Goal: Book appointment/travel/reservation

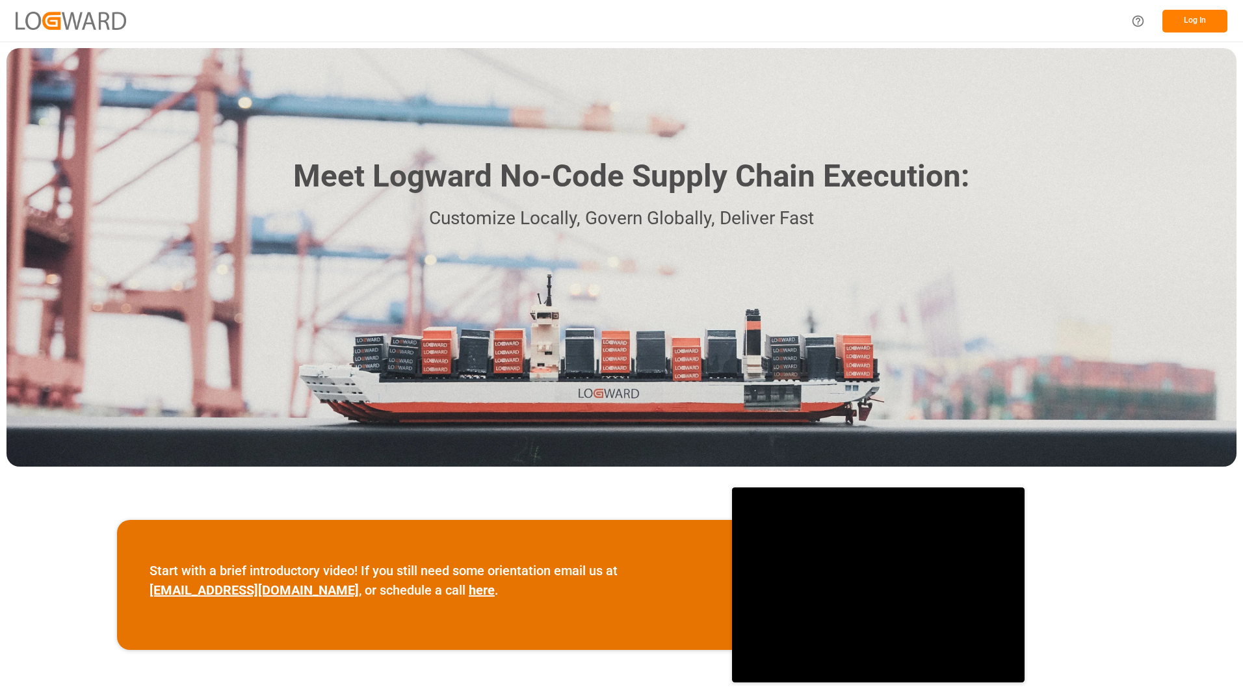
click at [1175, 17] on button "Log In" at bounding box center [1194, 21] width 65 height 23
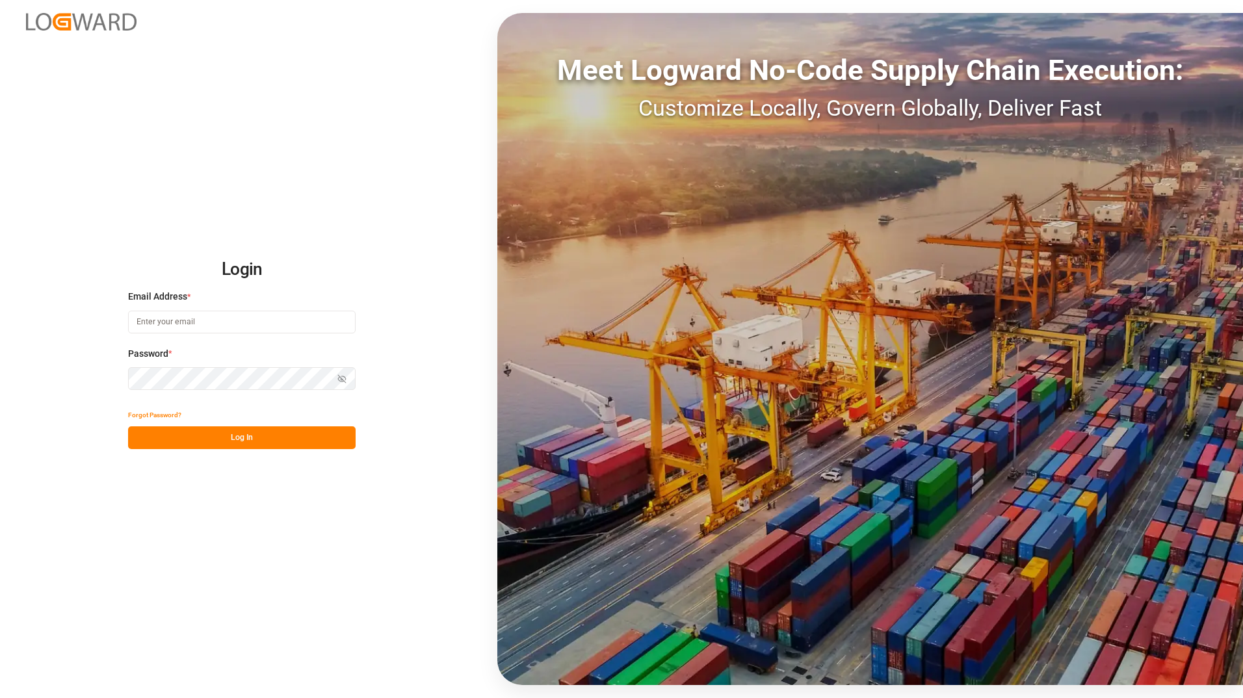
click at [242, 329] on input at bounding box center [241, 322] width 227 height 23
type input "Tessa.faulkner@jamindustriesusa.com"
click at [131, 439] on button "Log In" at bounding box center [241, 437] width 227 height 23
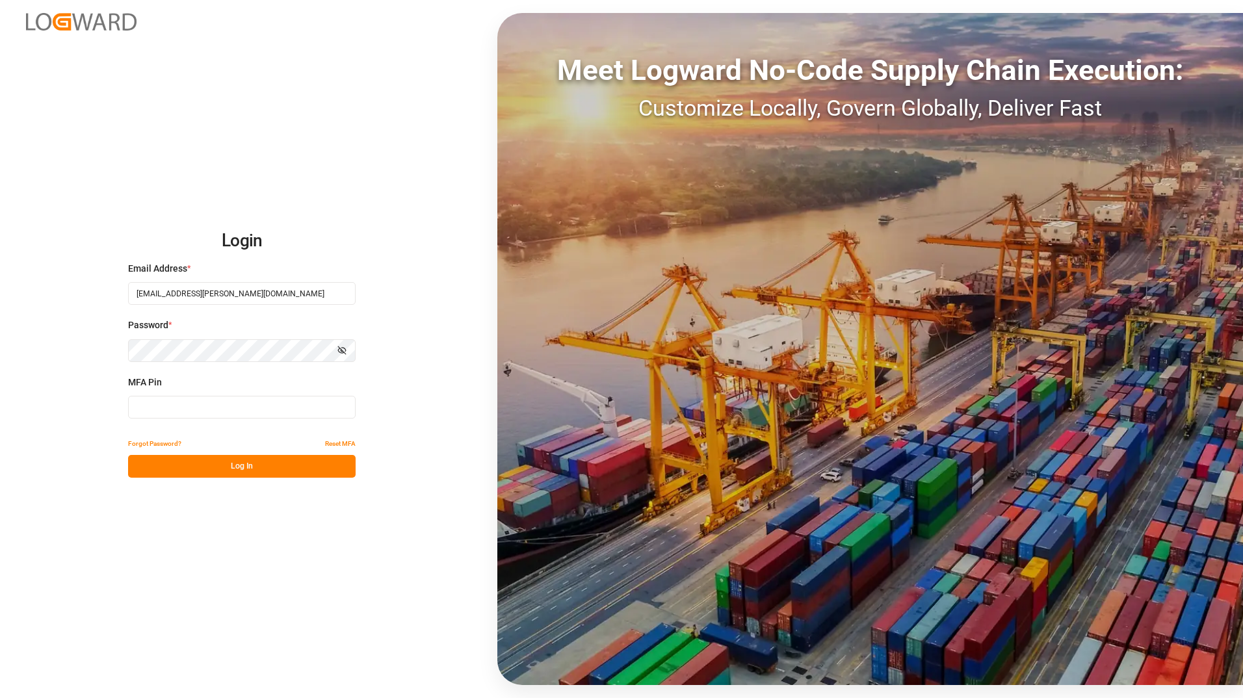
click at [350, 408] on input at bounding box center [241, 407] width 227 height 23
type input "740477"
drag, startPoint x: 295, startPoint y: 470, endPoint x: 348, endPoint y: 475, distance: 53.5
click at [294, 470] on button "Log In" at bounding box center [241, 466] width 227 height 23
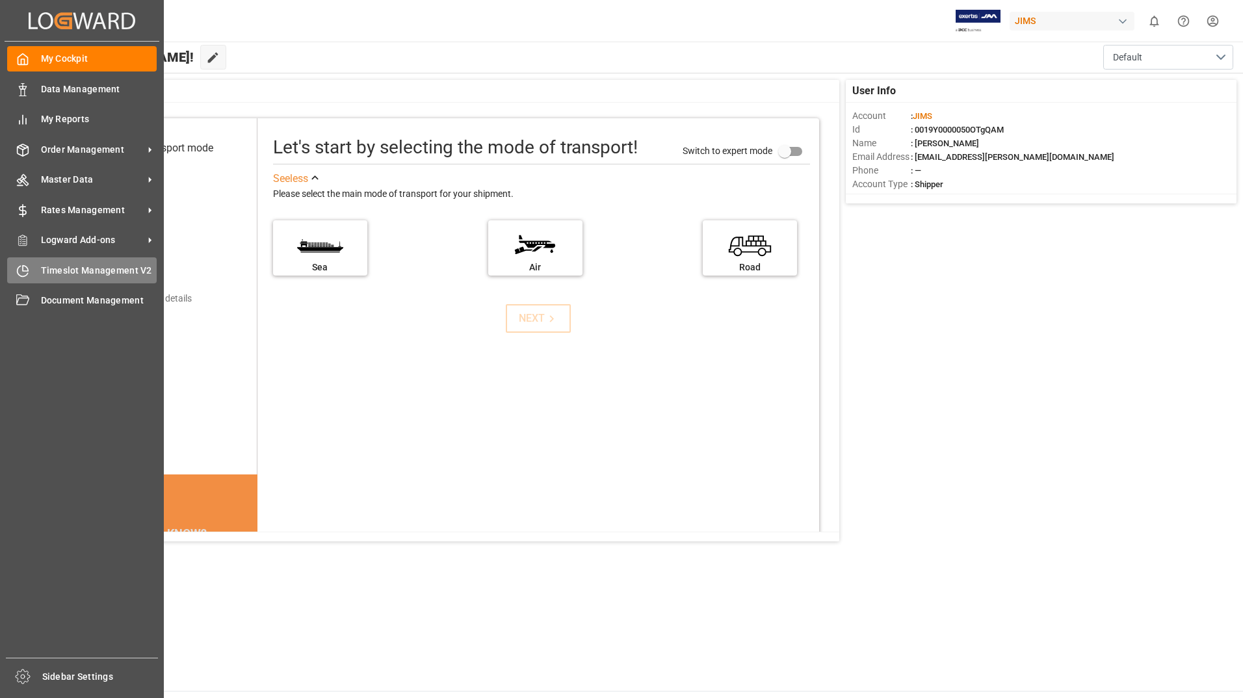
click at [62, 274] on span "Timeslot Management V2" at bounding box center [99, 271] width 116 height 14
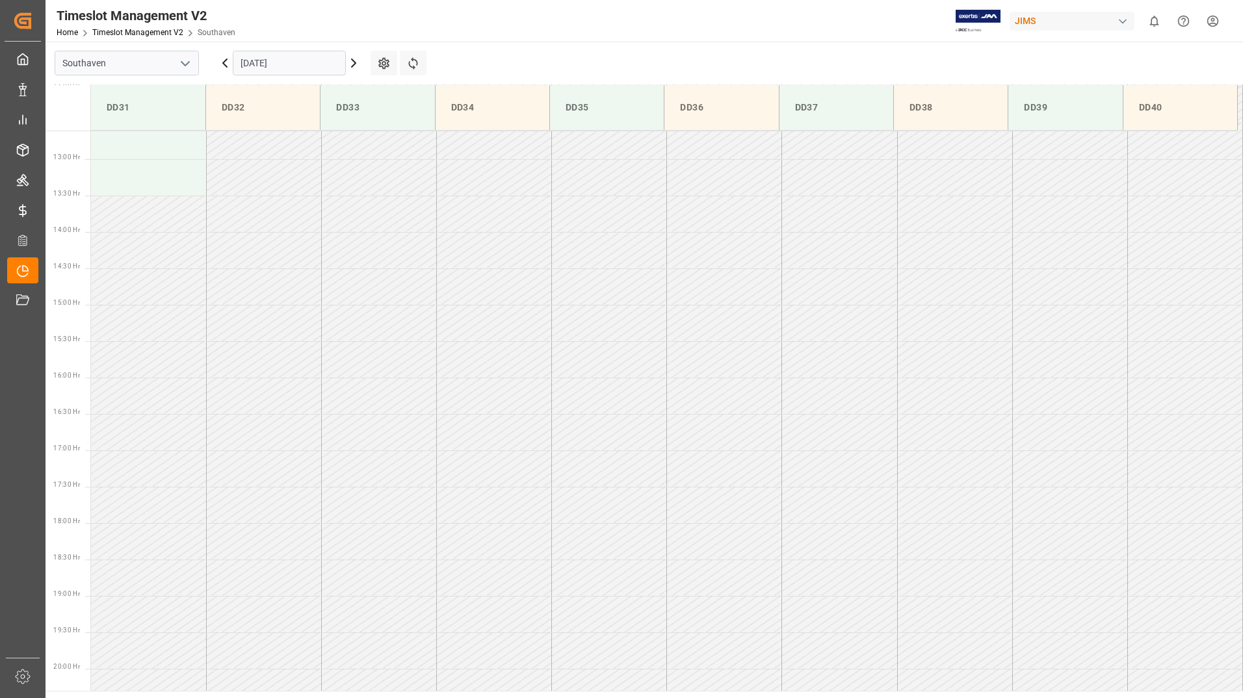
scroll to position [938, 0]
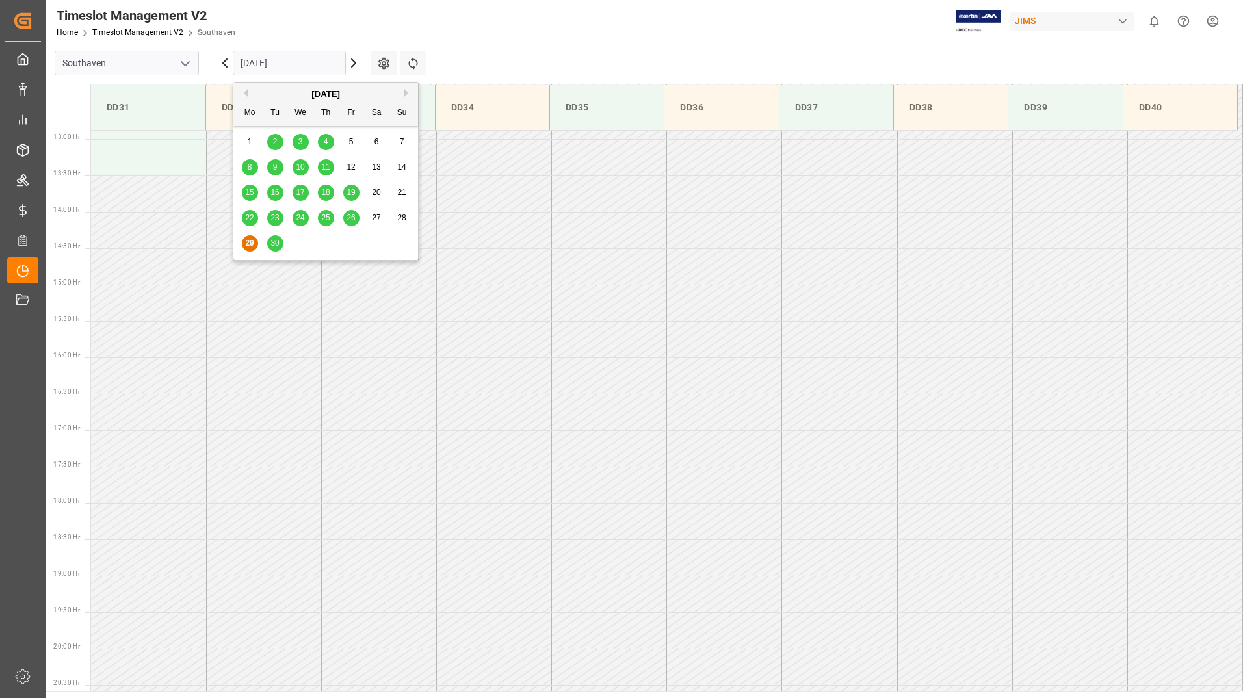
click at [331, 55] on input "29-09-2025" at bounding box center [289, 63] width 113 height 25
click at [276, 245] on span "30" at bounding box center [274, 243] width 8 height 9
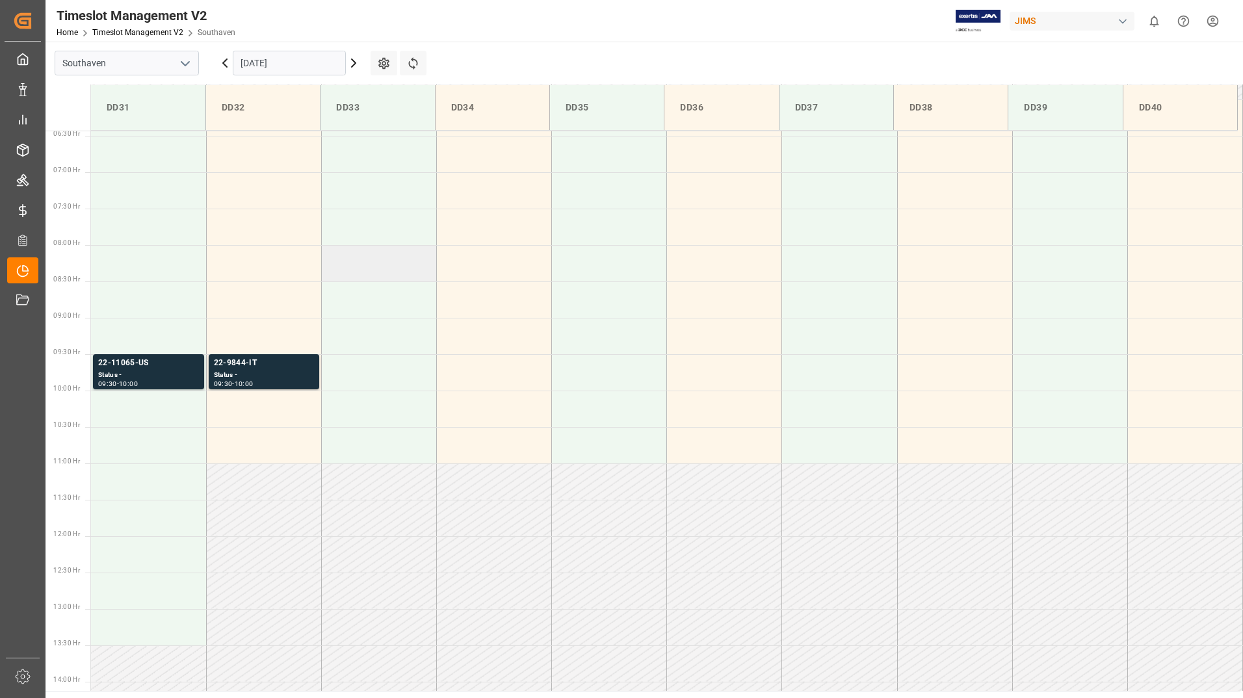
scroll to position [419, 0]
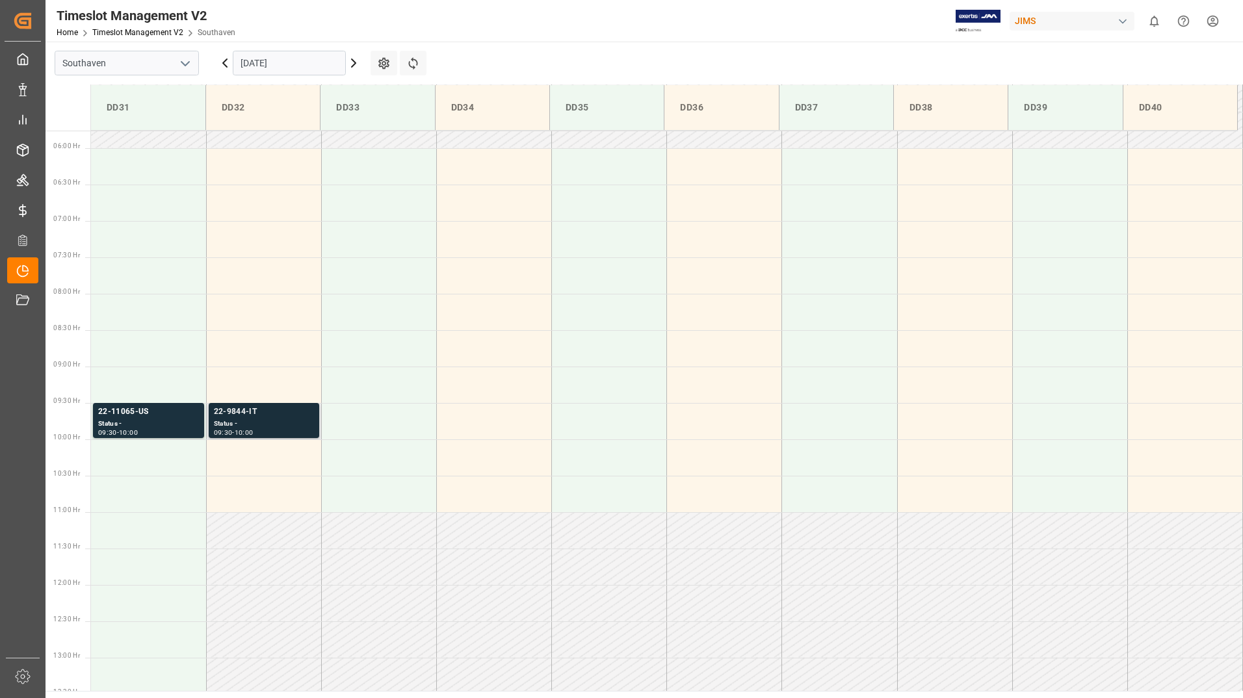
click at [283, 421] on div "Status -" at bounding box center [264, 424] width 100 height 11
click at [181, 424] on div "Status -" at bounding box center [148, 424] width 101 height 11
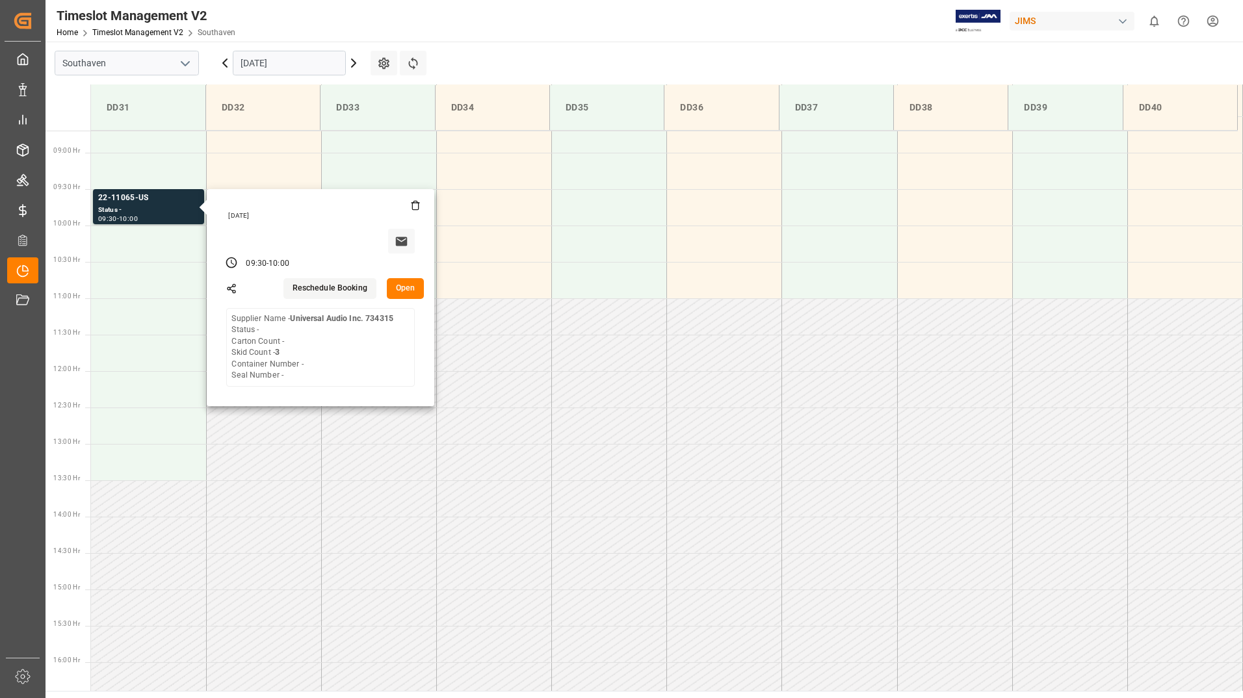
scroll to position [354, 0]
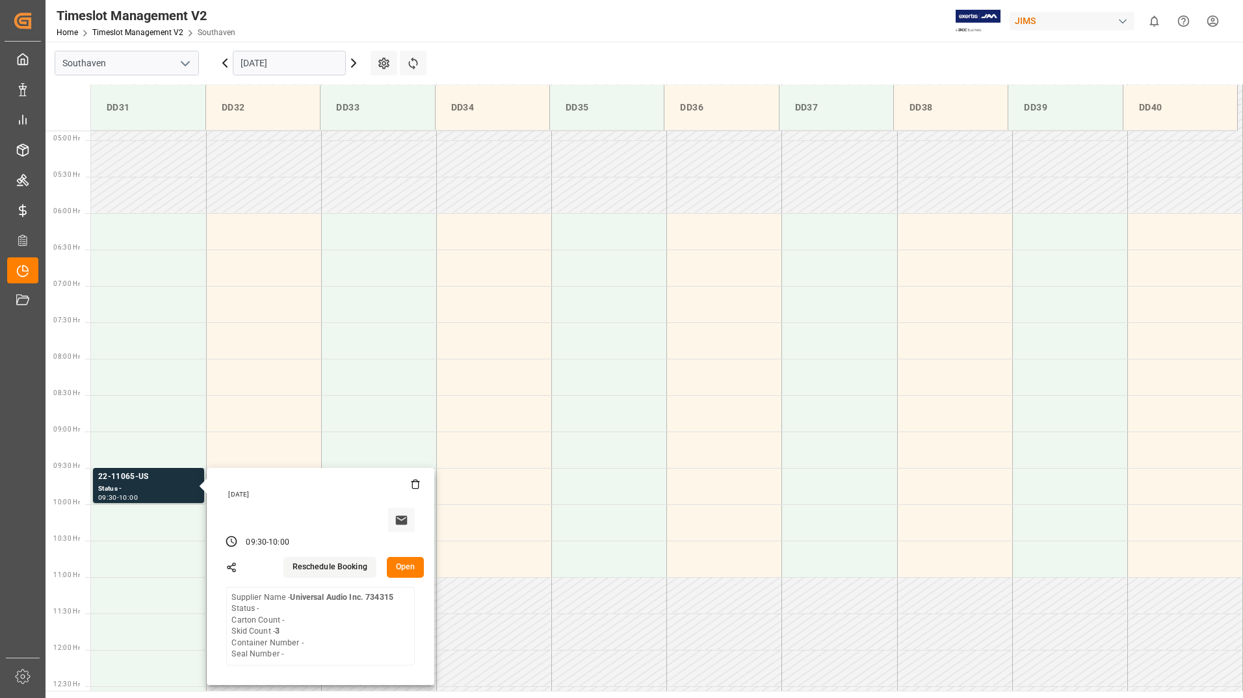
click at [737, 14] on div "Timeslot Management V2 Home Timeslot Management V2 Southaven JIMS 0 Notificatio…" at bounding box center [639, 21] width 1206 height 42
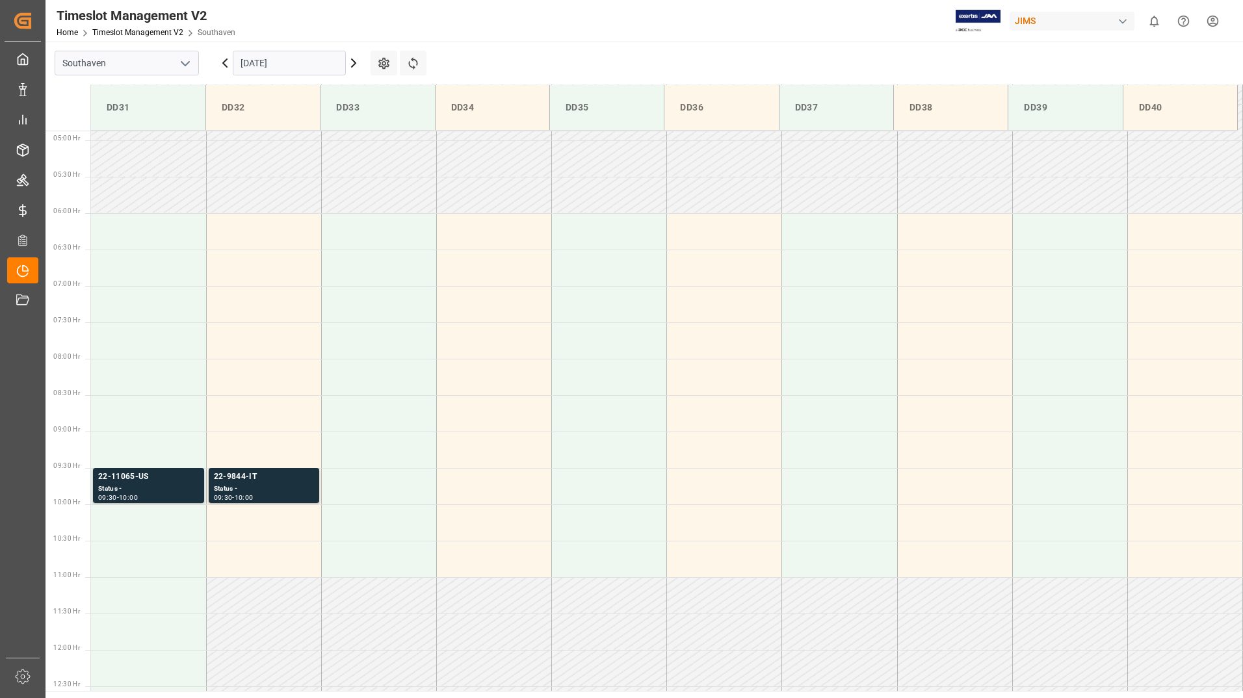
click at [311, 61] on input "30-09-2025" at bounding box center [289, 63] width 113 height 25
